Goal: Navigation & Orientation: Find specific page/section

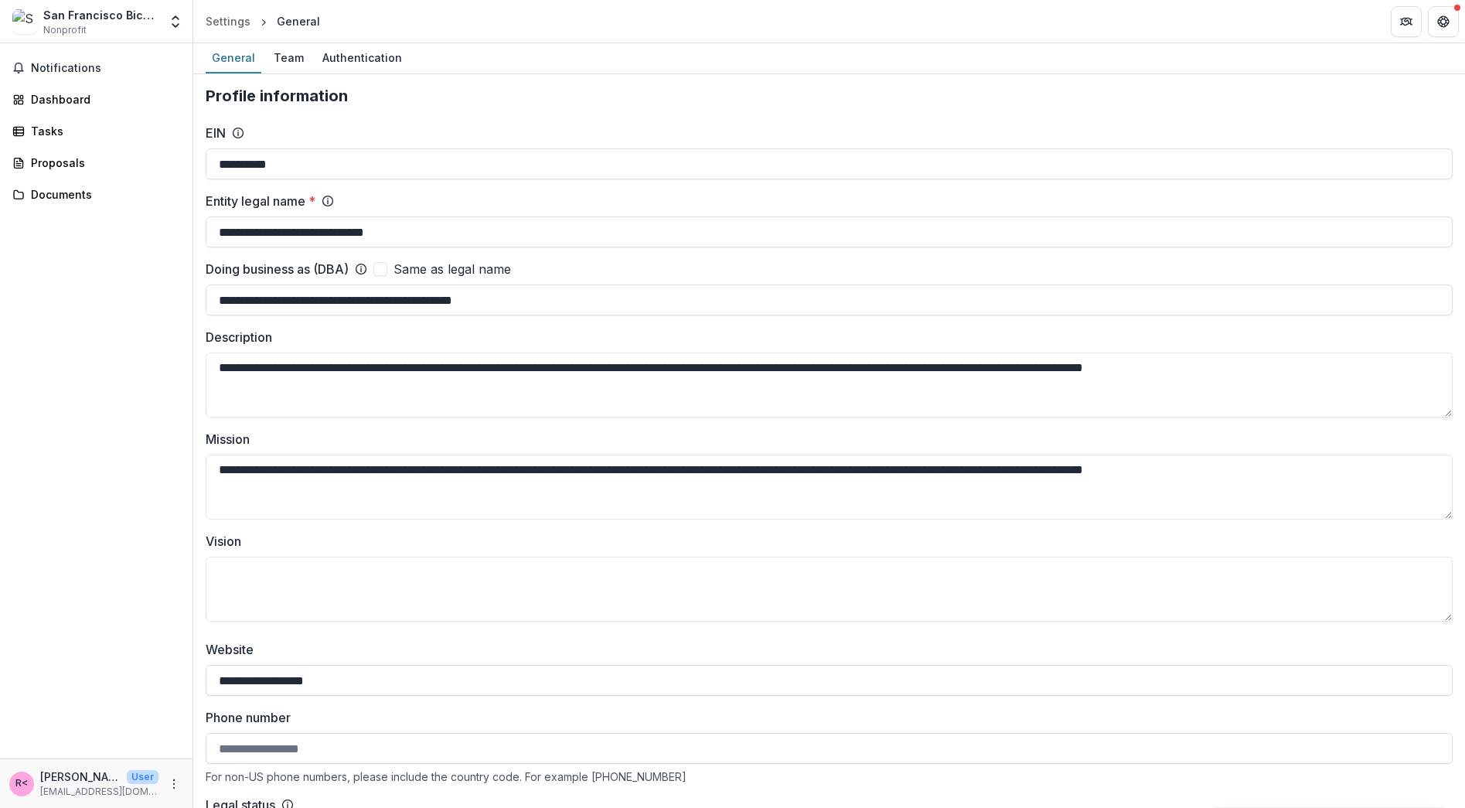
click at [274, 194] on label "Entity legal name *" at bounding box center [261, 201] width 110 height 19
click at [274, 216] on input "**********" at bounding box center [829, 231] width 1247 height 31
click at [274, 194] on label "Entity legal name *" at bounding box center [261, 201] width 110 height 19
click at [274, 216] on input "**********" at bounding box center [829, 231] width 1247 height 31
click at [274, 194] on label "Entity legal name *" at bounding box center [261, 201] width 110 height 19
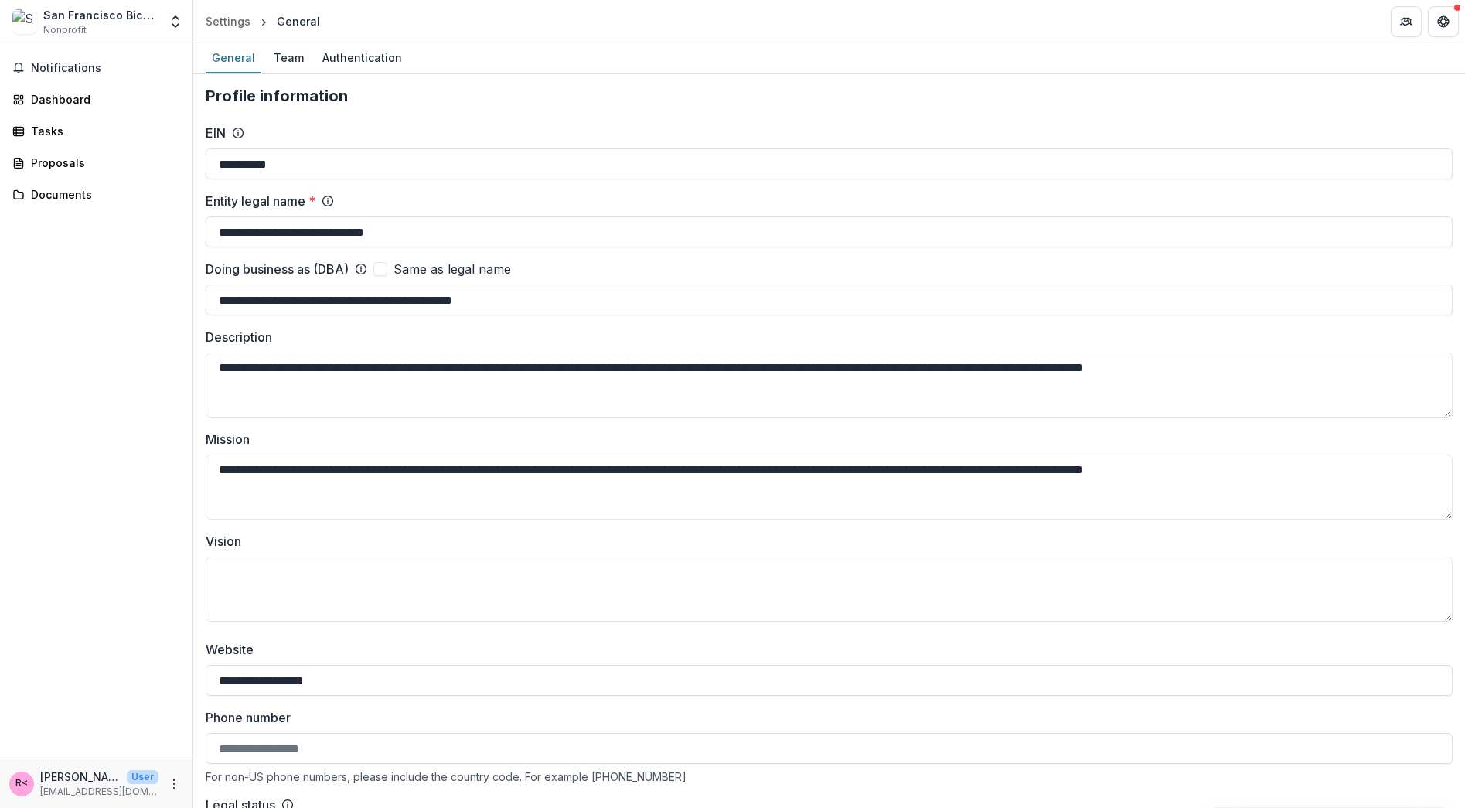
click at [274, 216] on input "**********" at bounding box center [829, 231] width 1247 height 31
click at [381, 269] on span at bounding box center [380, 269] width 14 height 14
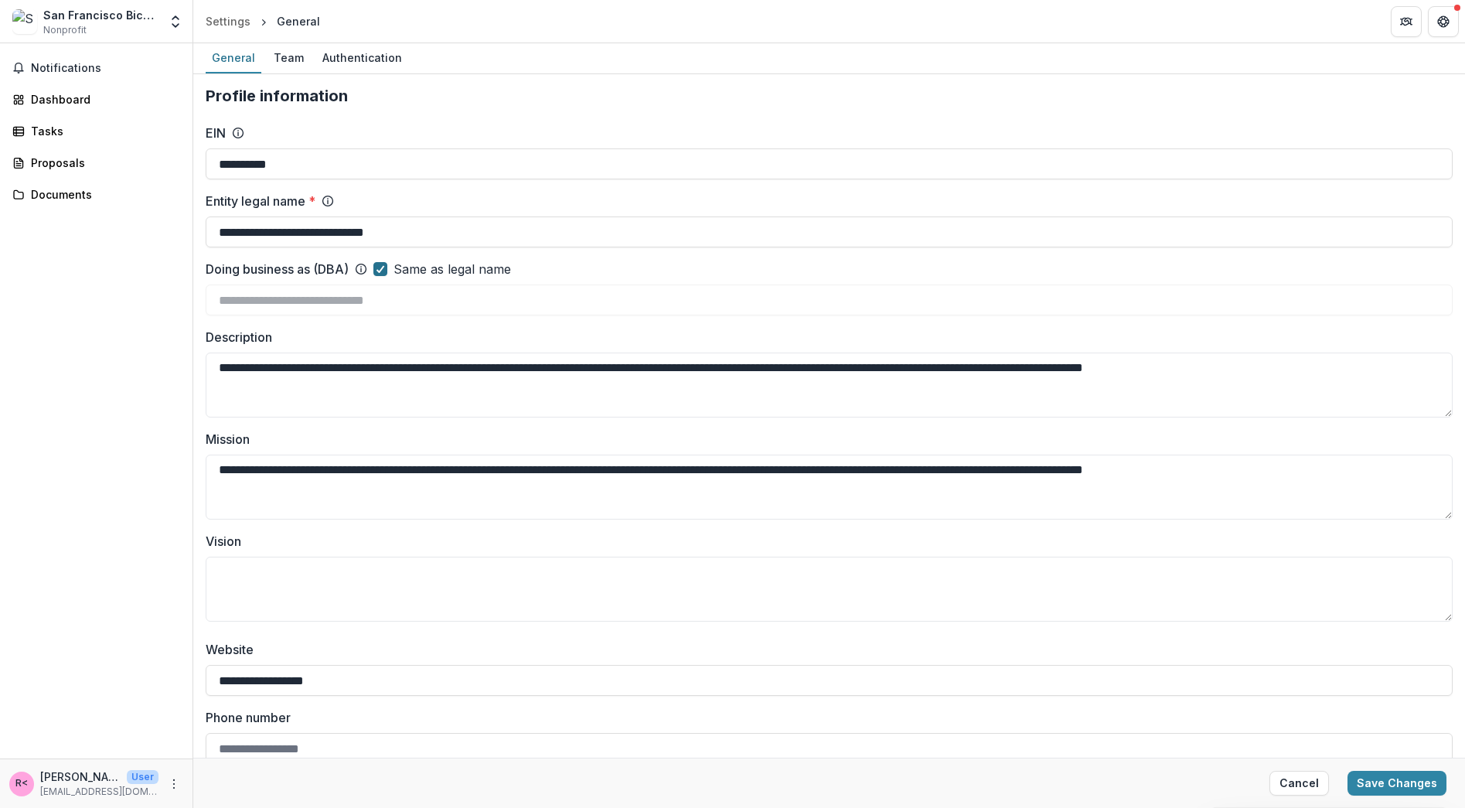
click at [381, 269] on icon at bounding box center [380, 269] width 9 height 8
type input "**********"
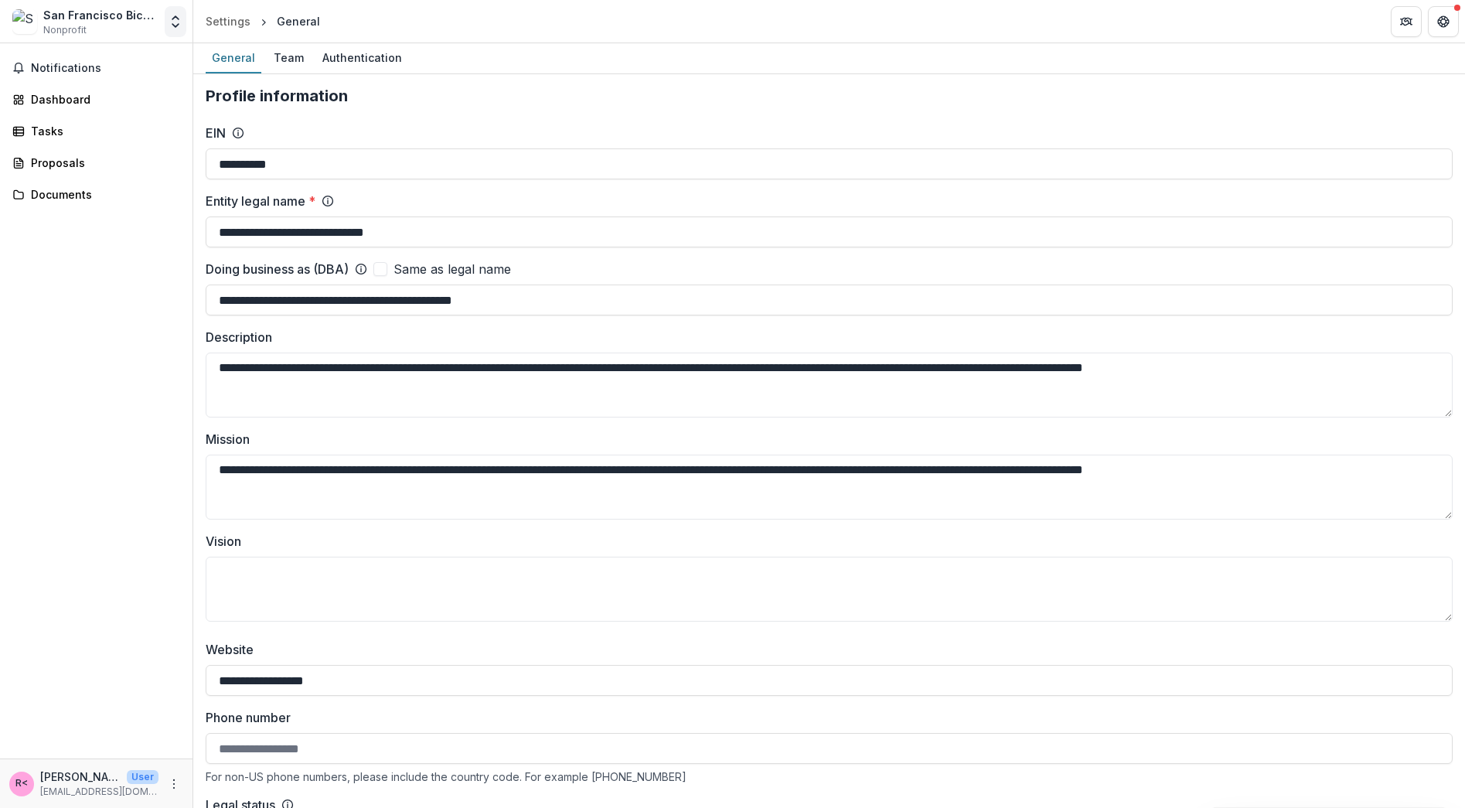
click at [172, 19] on polyline "Open entity switcher" at bounding box center [175, 17] width 6 height 3
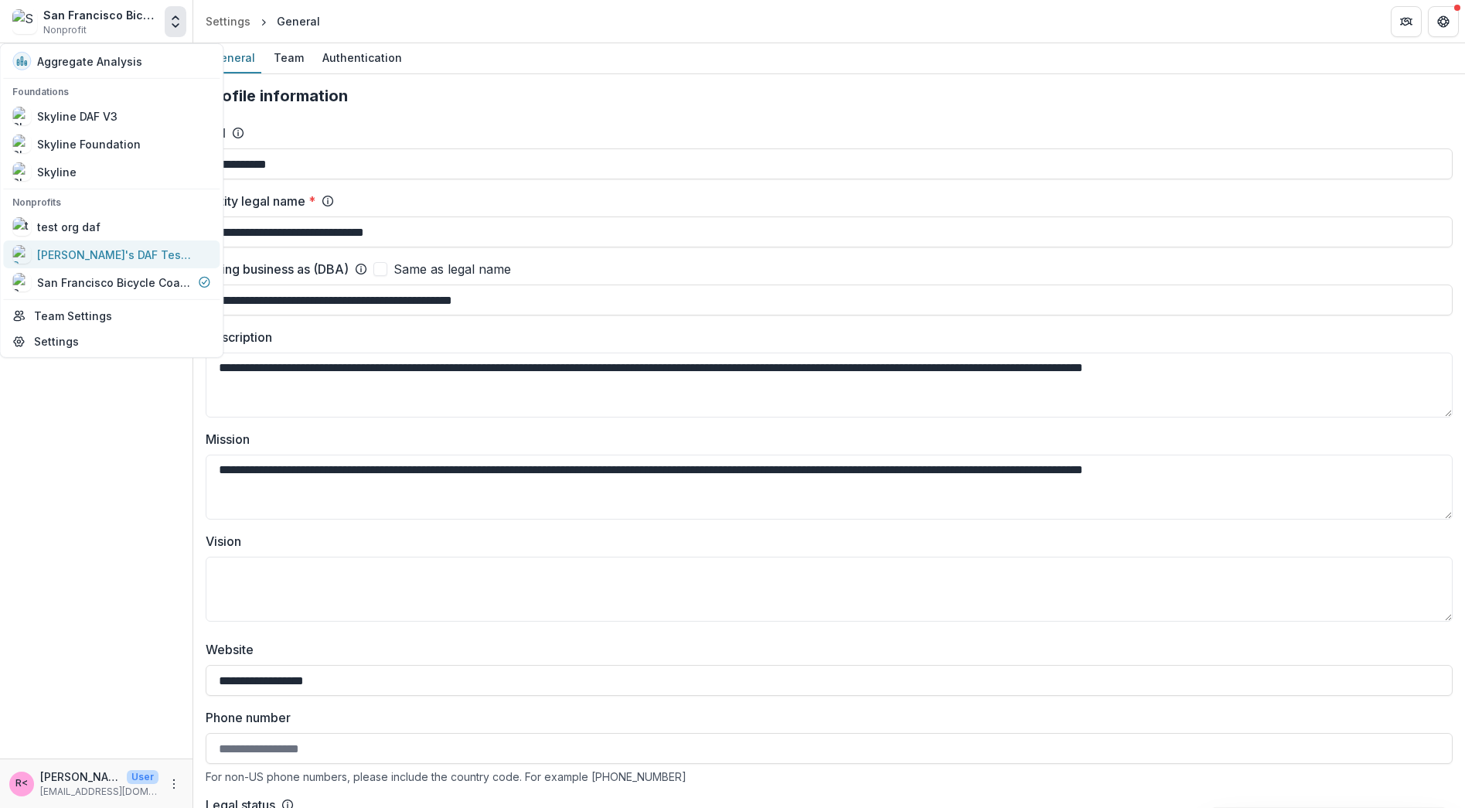
click at [121, 254] on div "[PERSON_NAME]'s DAF Test Org" at bounding box center [114, 254] width 155 height 16
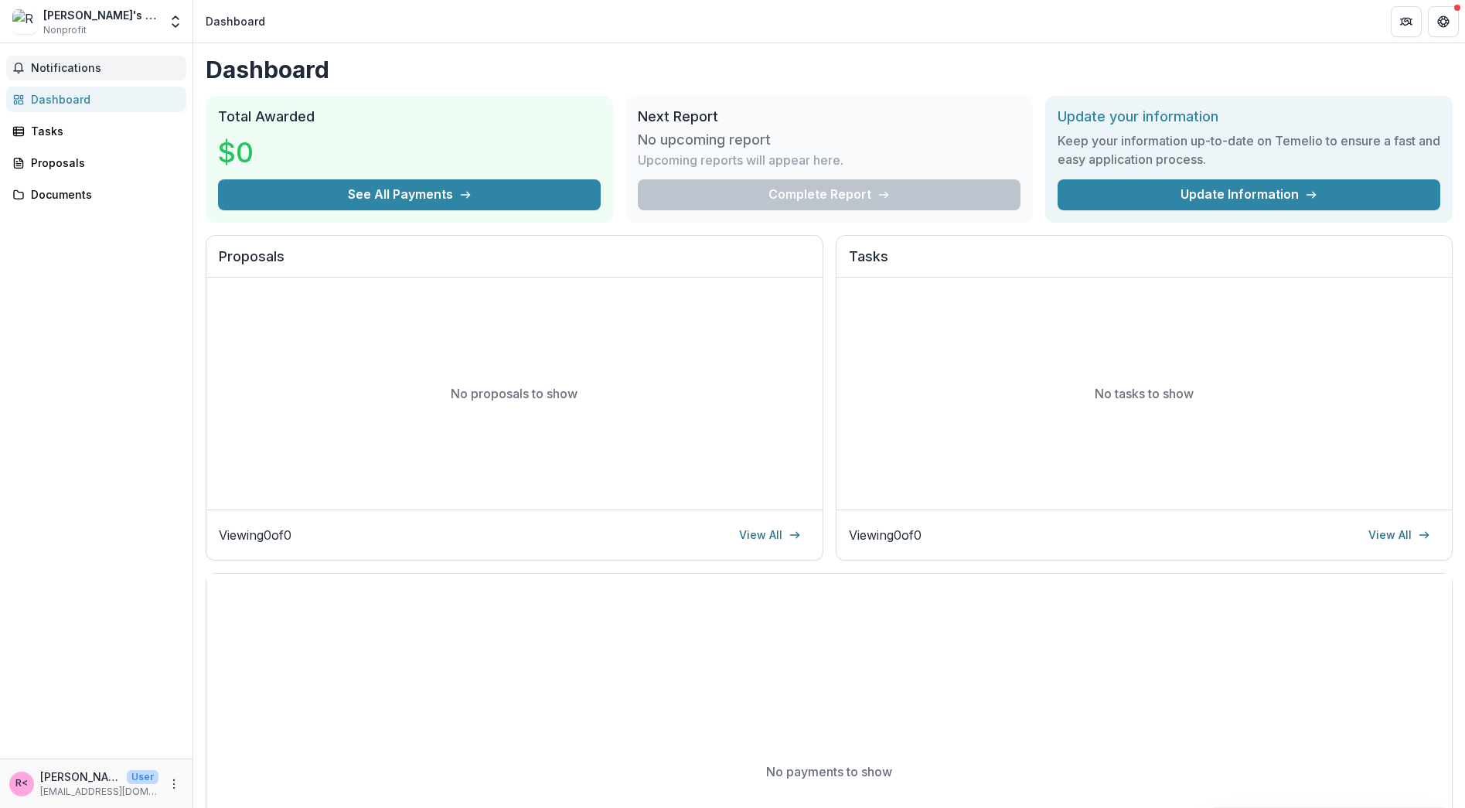
click at [66, 73] on span "Notifications" at bounding box center [105, 68] width 149 height 13
click at [61, 97] on div "Dashboard" at bounding box center [102, 99] width 143 height 16
click at [62, 125] on div "Tasks" at bounding box center [102, 131] width 143 height 16
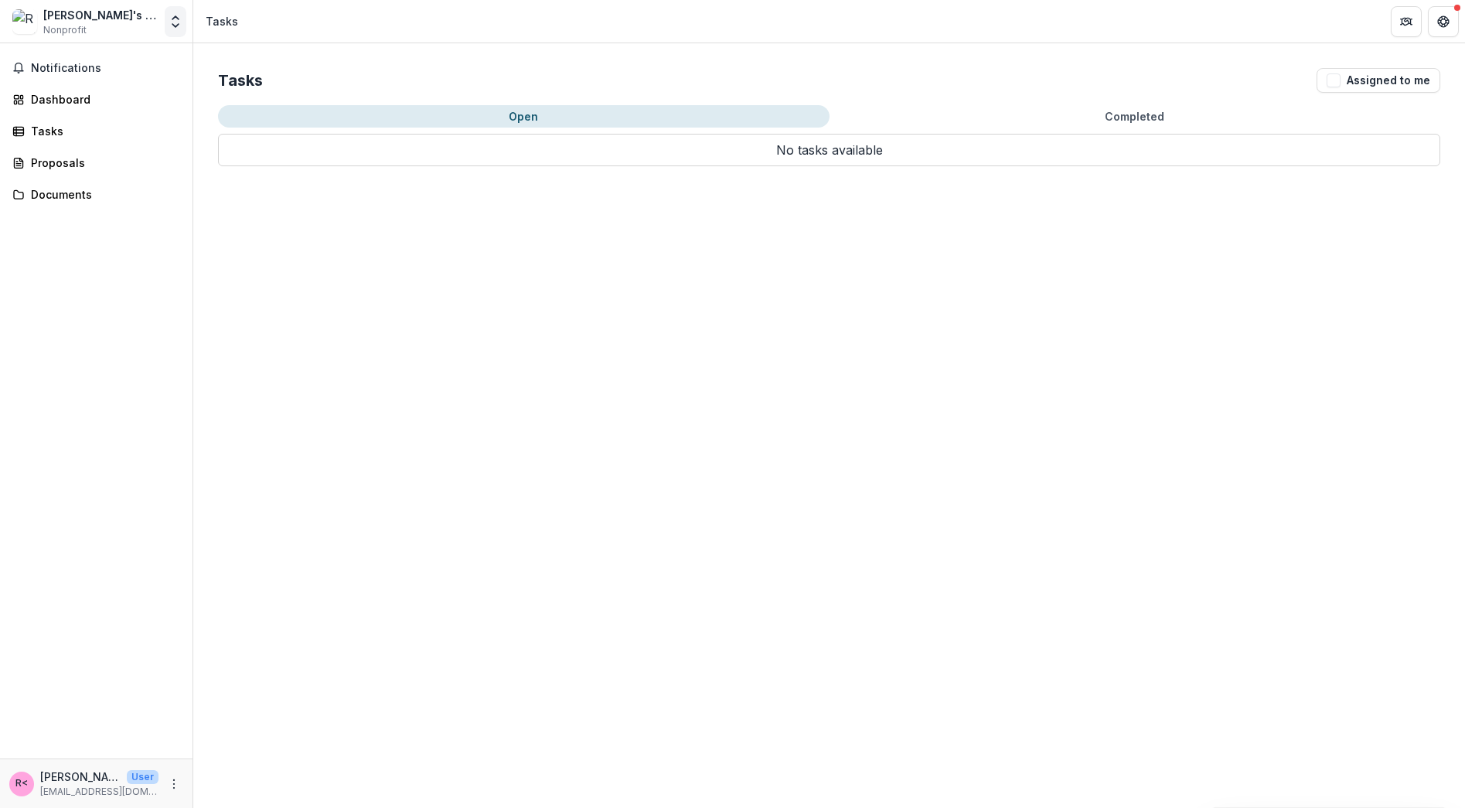
click at [170, 19] on icon "Open entity switcher" at bounding box center [175, 21] width 15 height 15
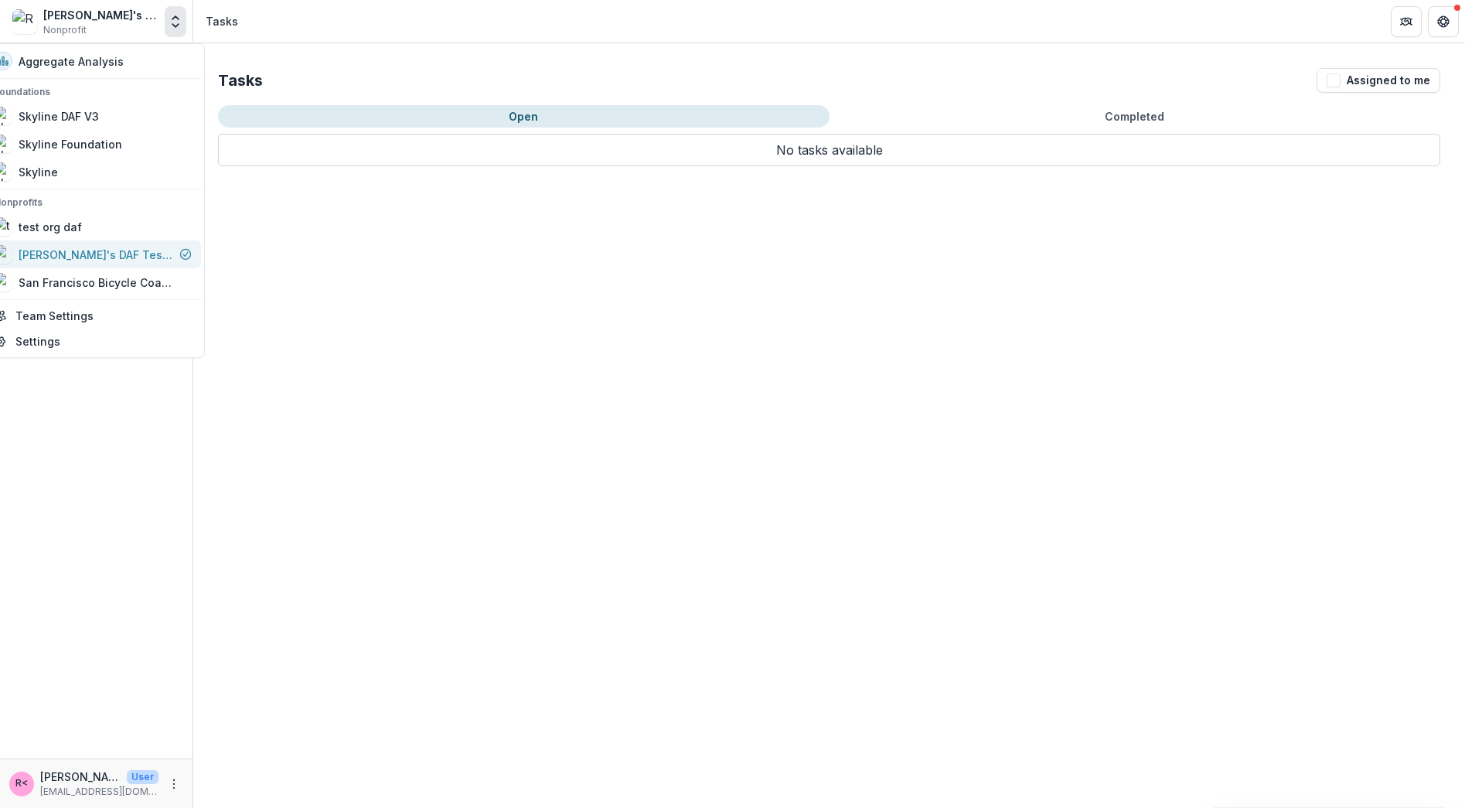
click at [94, 249] on div "[PERSON_NAME]'s DAF Test Org" at bounding box center [96, 254] width 155 height 16
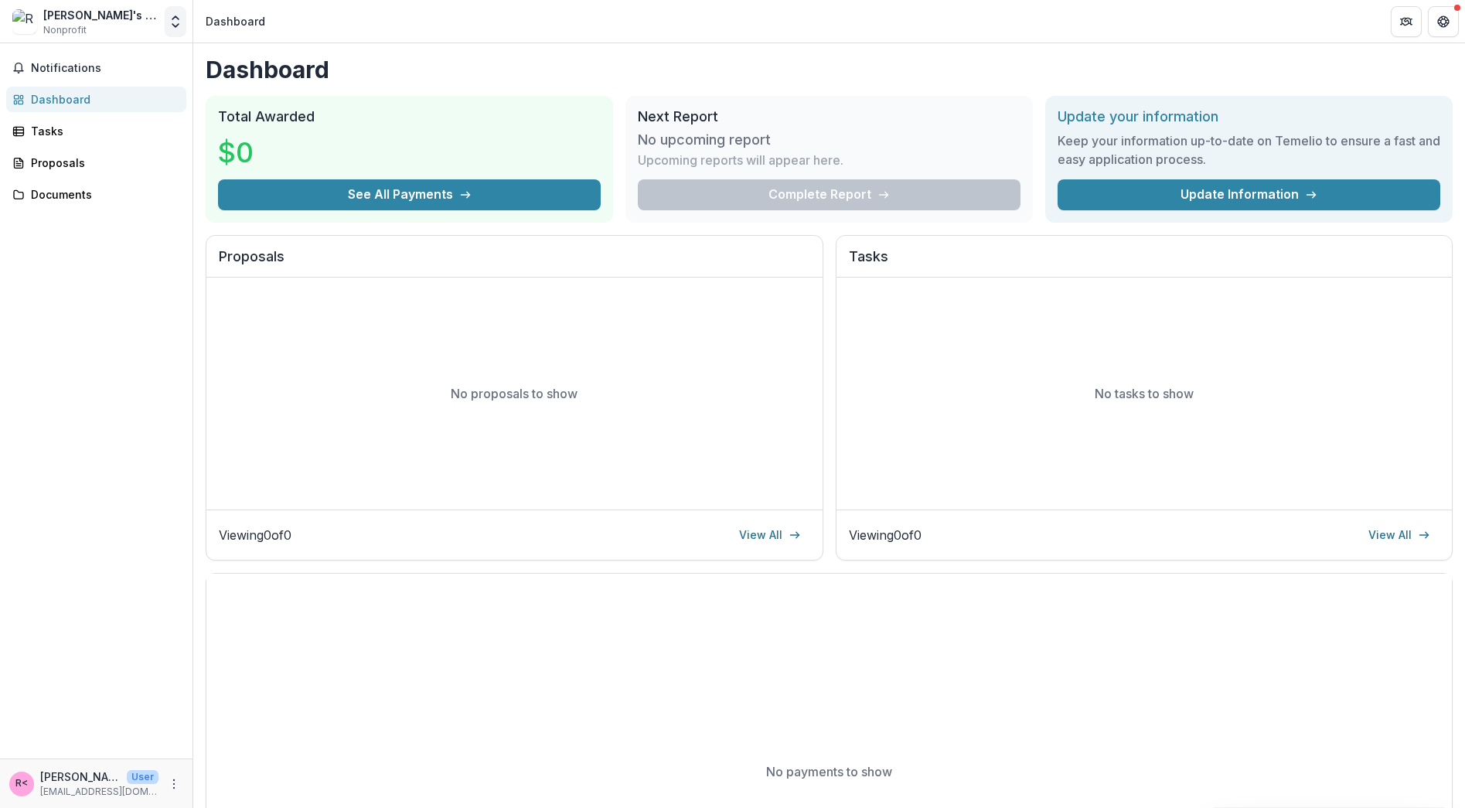
click at [167, 23] on button "Open entity switcher" at bounding box center [176, 21] width 22 height 31
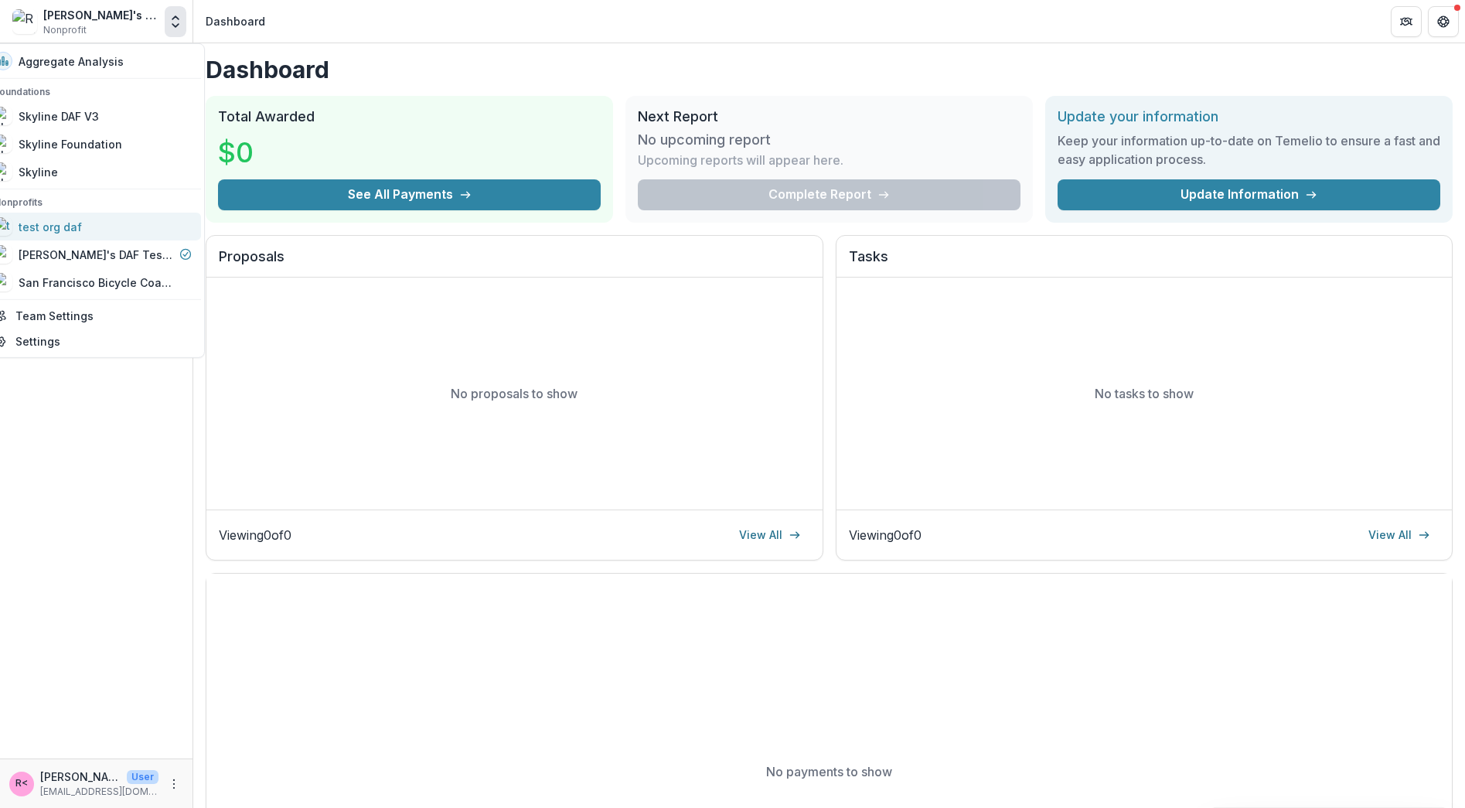
click at [82, 229] on div "test org daf" at bounding box center [50, 226] width 63 height 16
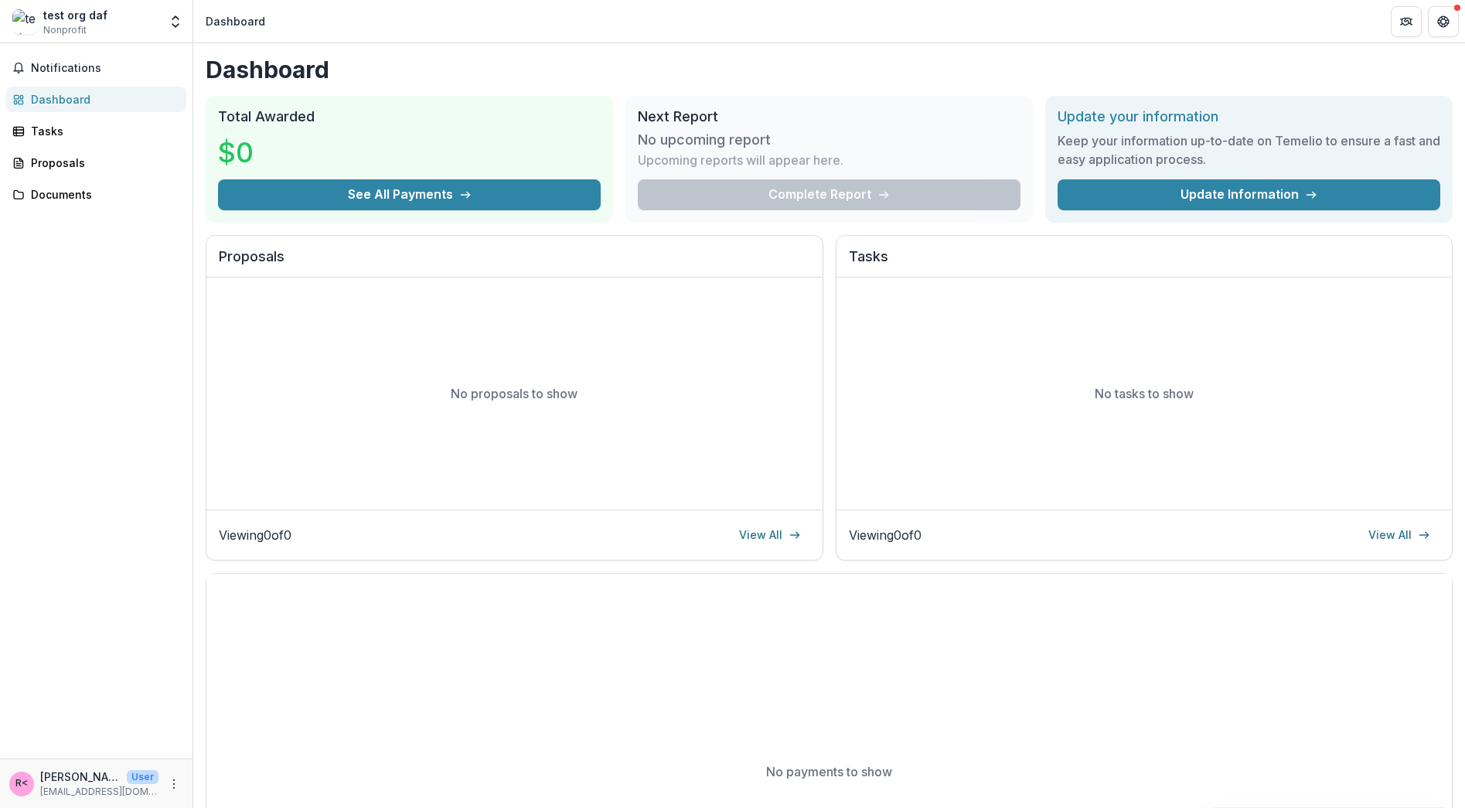
click at [124, 27] on div "test org daf Nonprofit" at bounding box center [85, 22] width 146 height 30
click at [182, 22] on icon "Open entity switcher" at bounding box center [175, 21] width 15 height 15
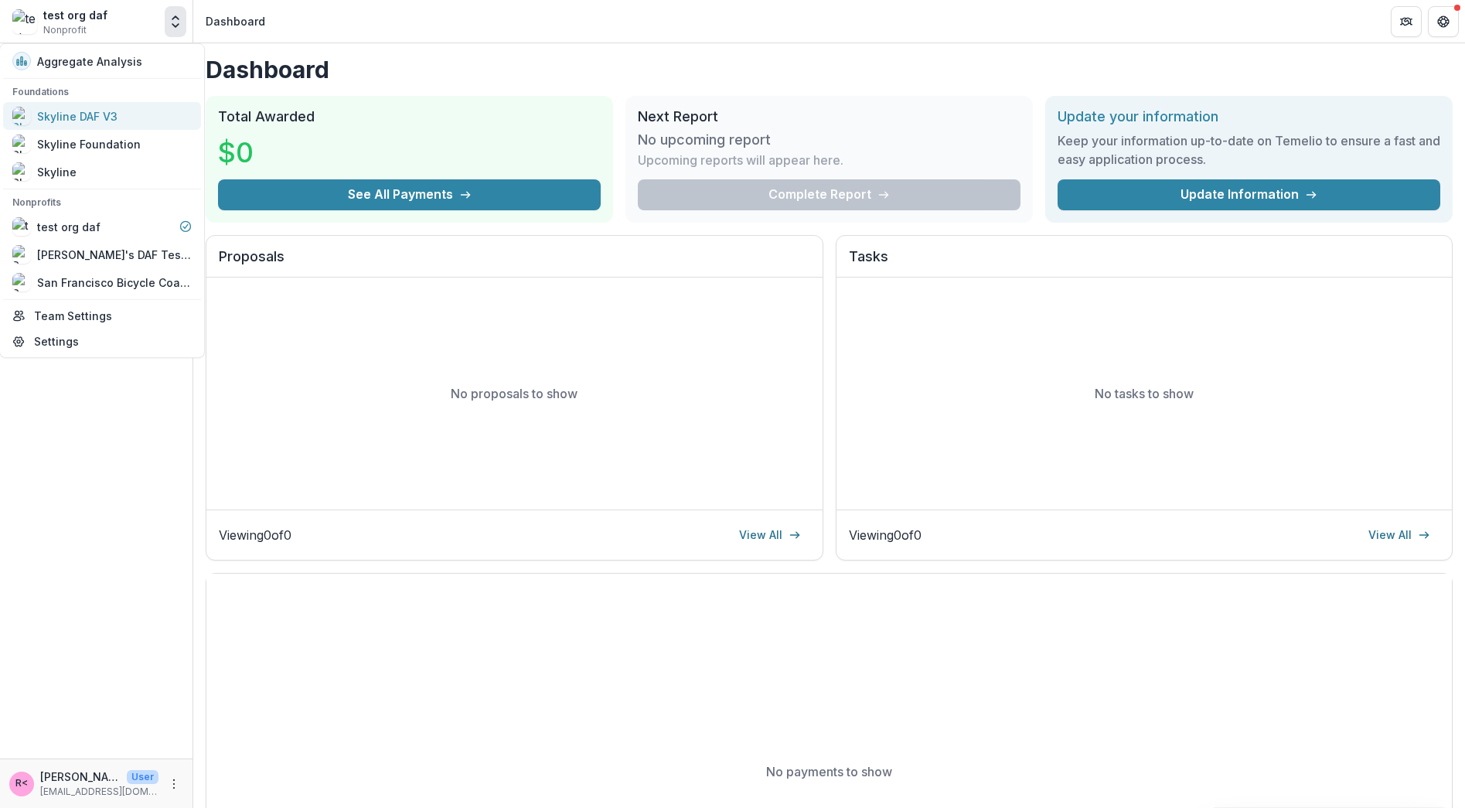
click at [77, 109] on div "Skyline DAF V3" at bounding box center [77, 115] width 80 height 16
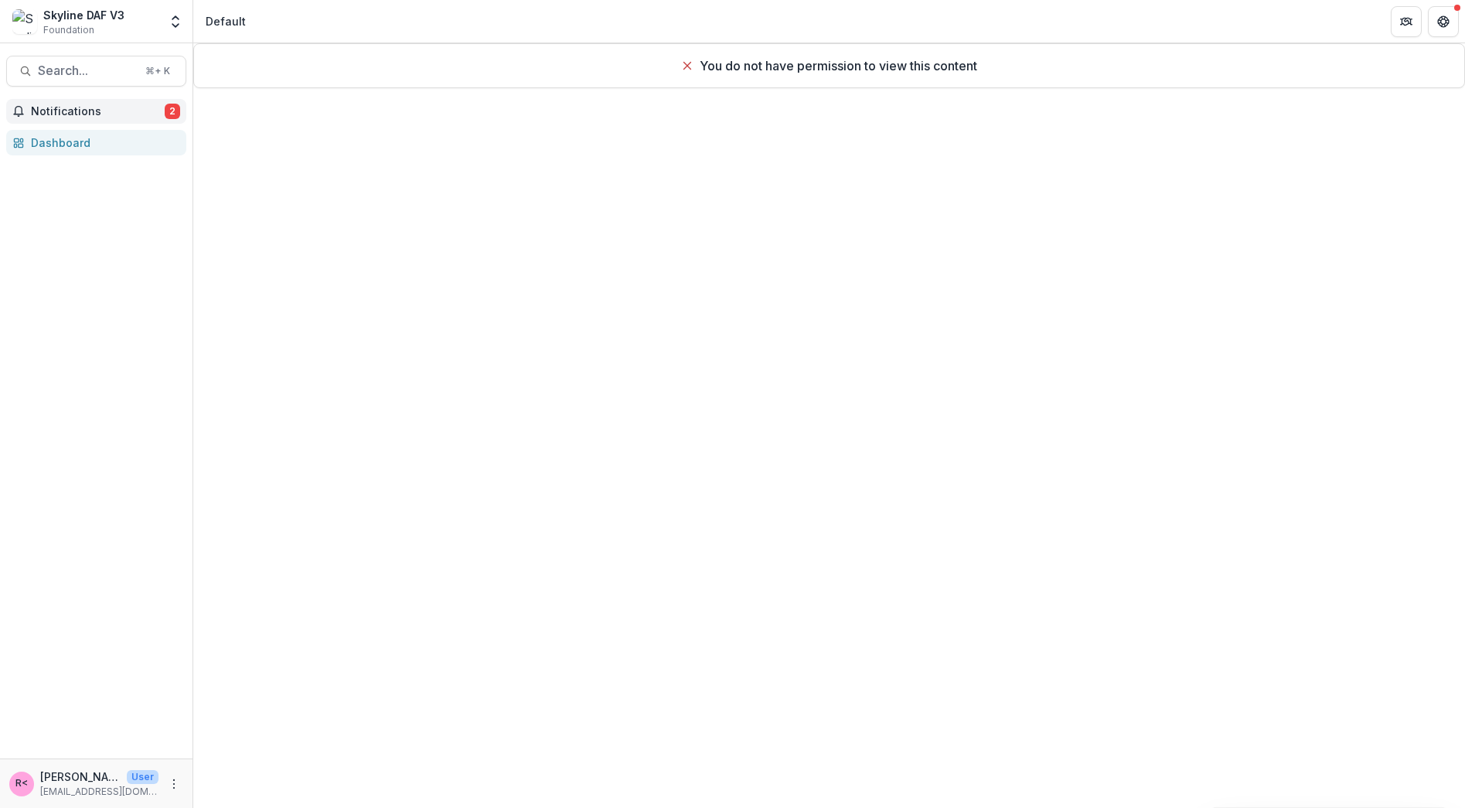
click at [138, 102] on button "Notifications 2" at bounding box center [96, 111] width 180 height 25
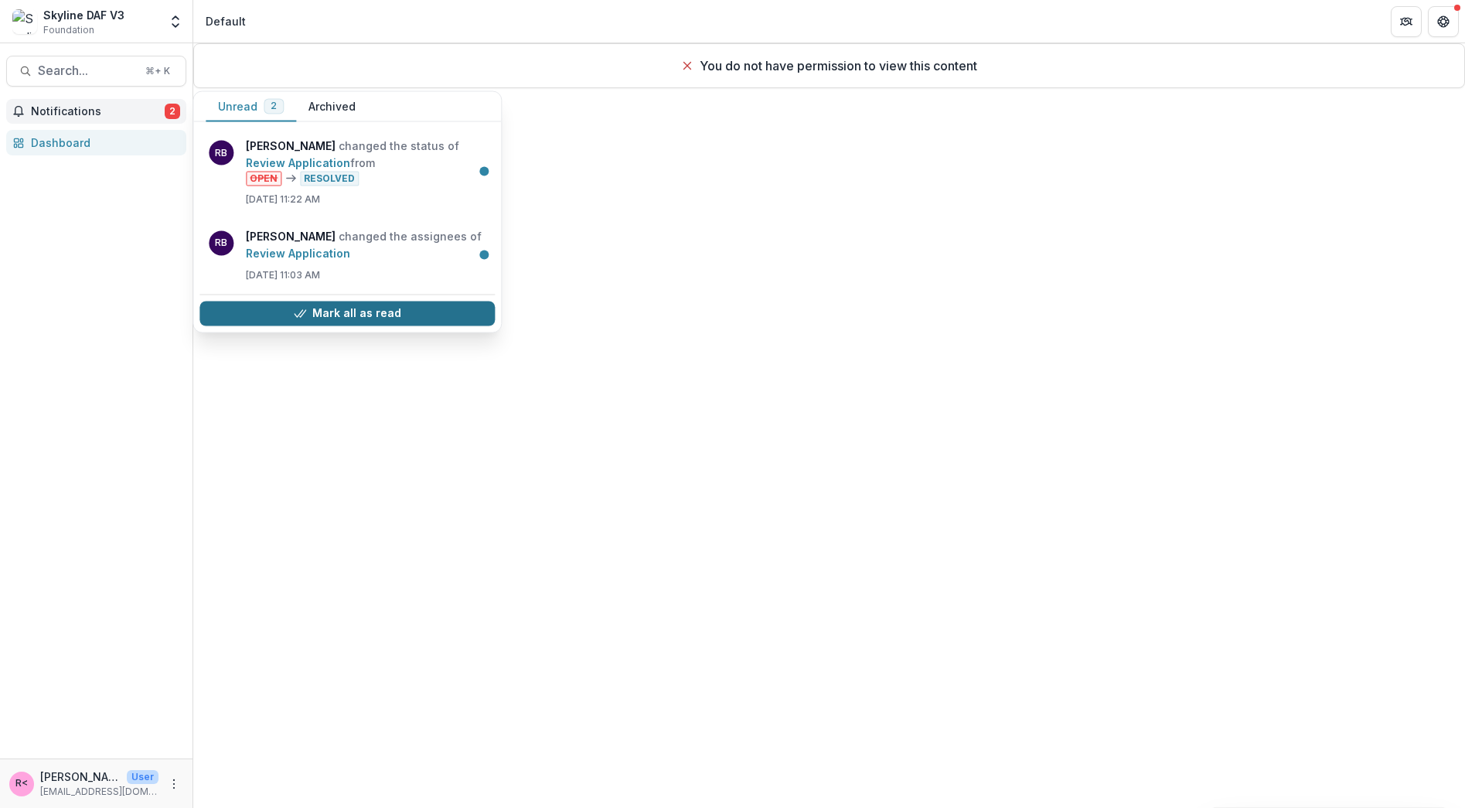
click at [377, 309] on button "Mark all as read" at bounding box center [346, 313] width 295 height 25
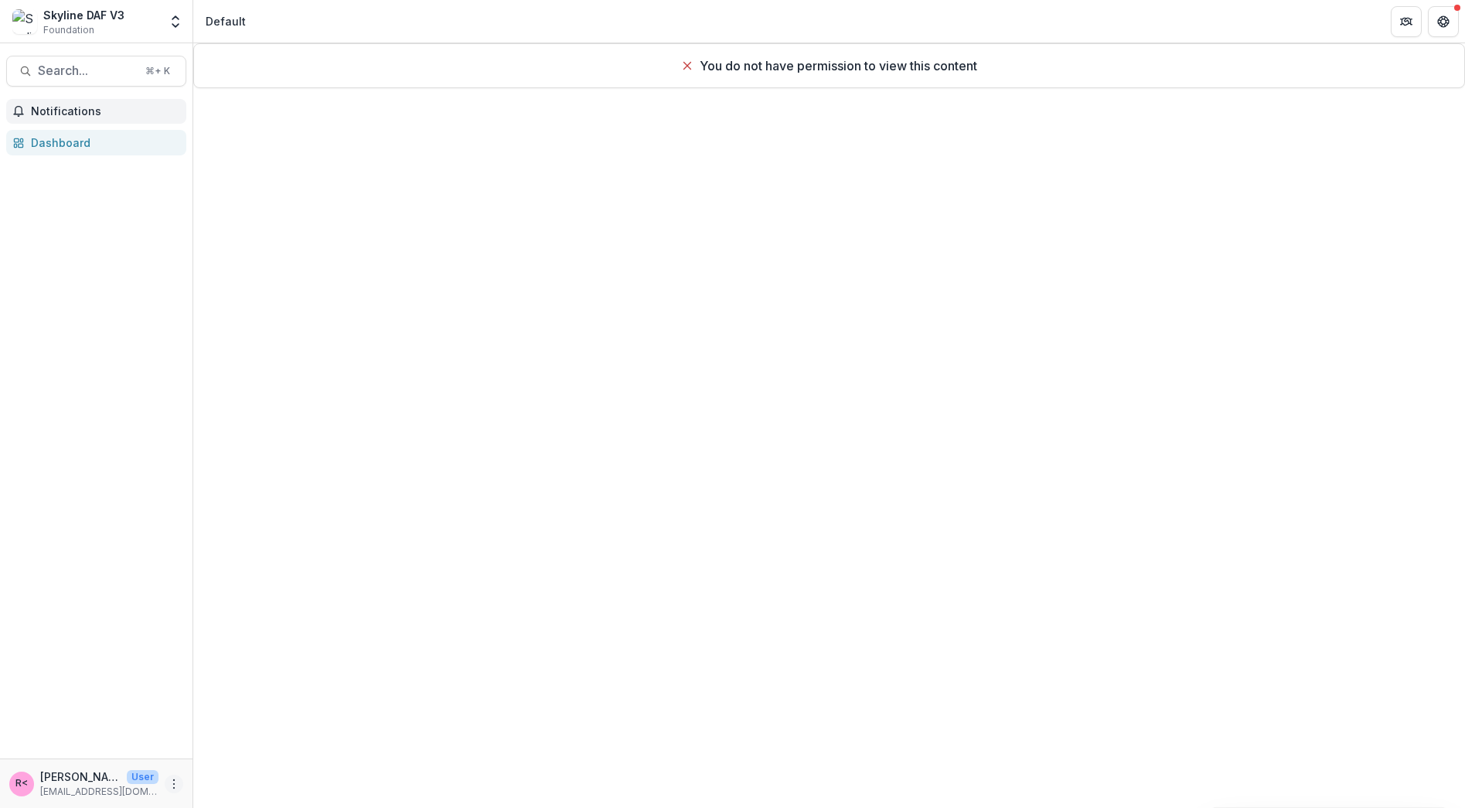
click at [172, 783] on icon "More" at bounding box center [174, 784] width 12 height 12
click at [345, 401] on div "You do not have permission to view this content" at bounding box center [829, 425] width 1272 height 765
